Goal: Obtain resource: Download file/media

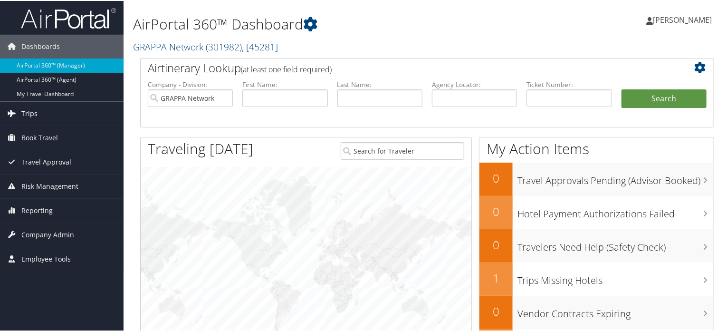
click at [25, 116] on span "Trips" at bounding box center [29, 113] width 16 height 24
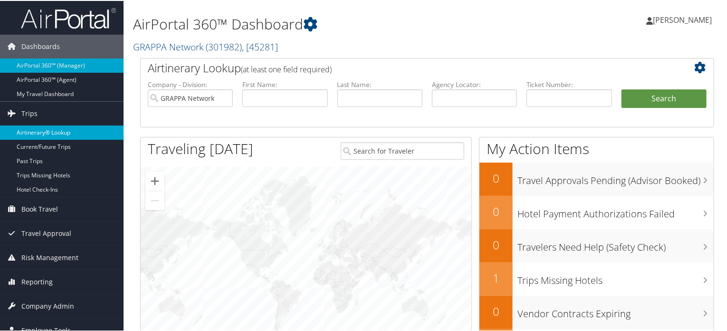
click at [37, 126] on link "Airtinerary® Lookup" at bounding box center [61, 131] width 123 height 14
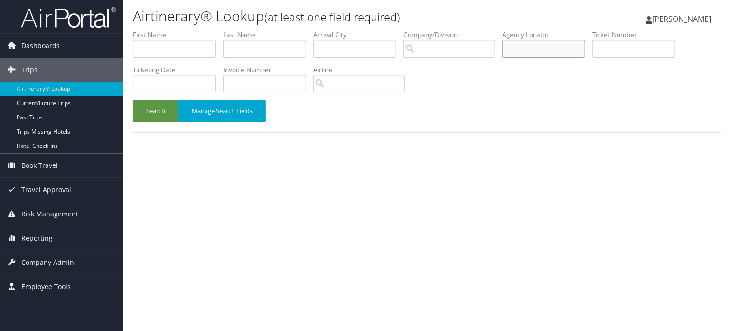
click at [520, 51] on input "text" at bounding box center [543, 49] width 83 height 18
paste input "D6M6Q8"
click at [154, 109] on button "Search" at bounding box center [156, 111] width 46 height 22
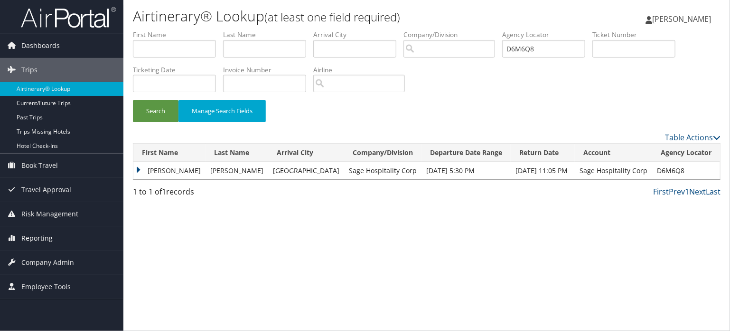
click at [159, 172] on td "[PERSON_NAME]" at bounding box center [169, 170] width 72 height 17
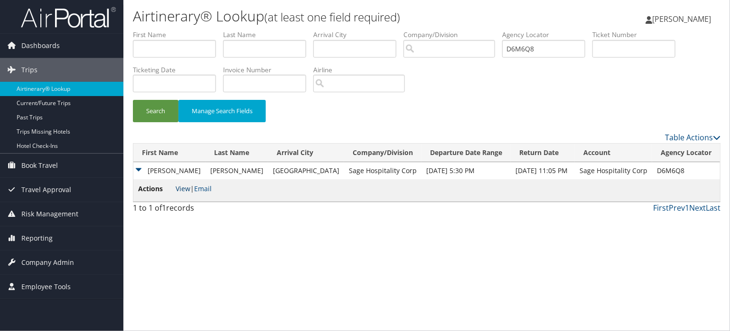
click at [182, 188] on link "View" at bounding box center [183, 188] width 15 height 9
drag, startPoint x: 548, startPoint y: 48, endPoint x: 332, endPoint y: 40, distance: 215.3
click at [332, 30] on ul "First Name Last Name Departure City Arrival City Company/Division Airport/City …" at bounding box center [427, 30] width 588 height 0
paste input "5ZG8L"
type input "D5ZG8L"
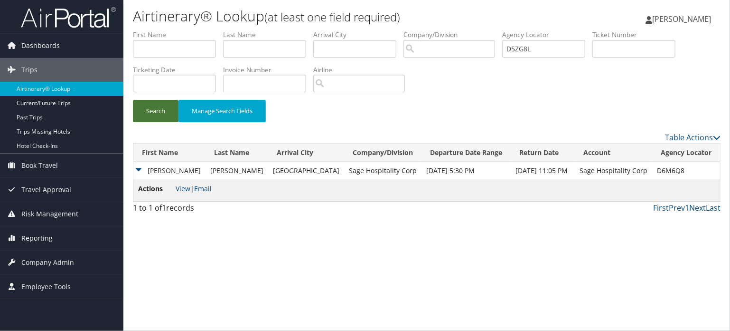
click at [155, 114] on button "Search" at bounding box center [156, 111] width 46 height 22
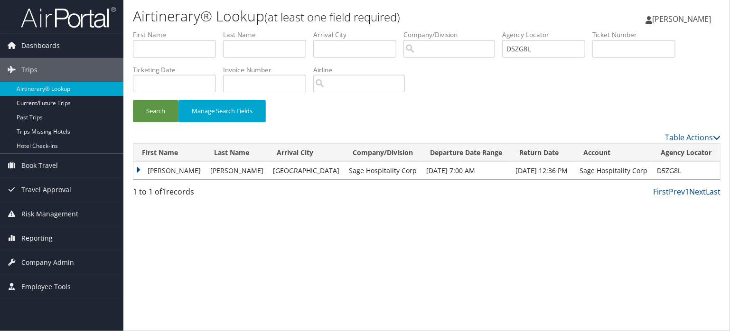
click at [150, 174] on td "[PERSON_NAME]" at bounding box center [169, 170] width 72 height 17
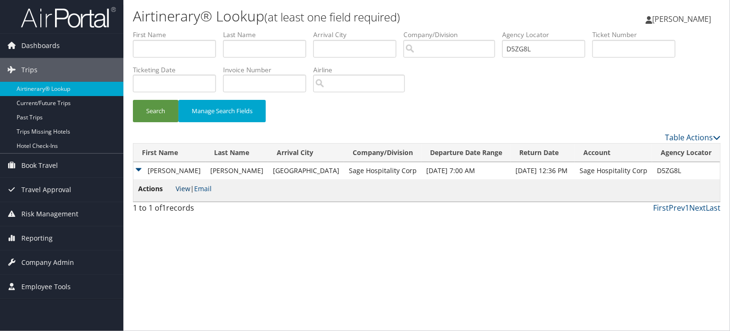
click at [185, 187] on link "View" at bounding box center [183, 188] width 15 height 9
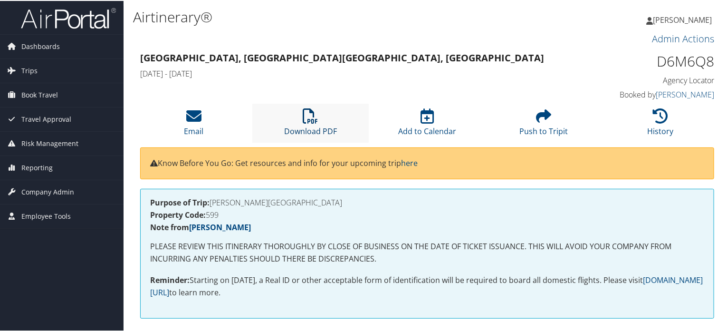
click at [314, 113] on icon at bounding box center [309, 114] width 15 height 15
click at [310, 125] on link "Download PDF" at bounding box center [310, 124] width 53 height 23
